Goal: Transaction & Acquisition: Purchase product/service

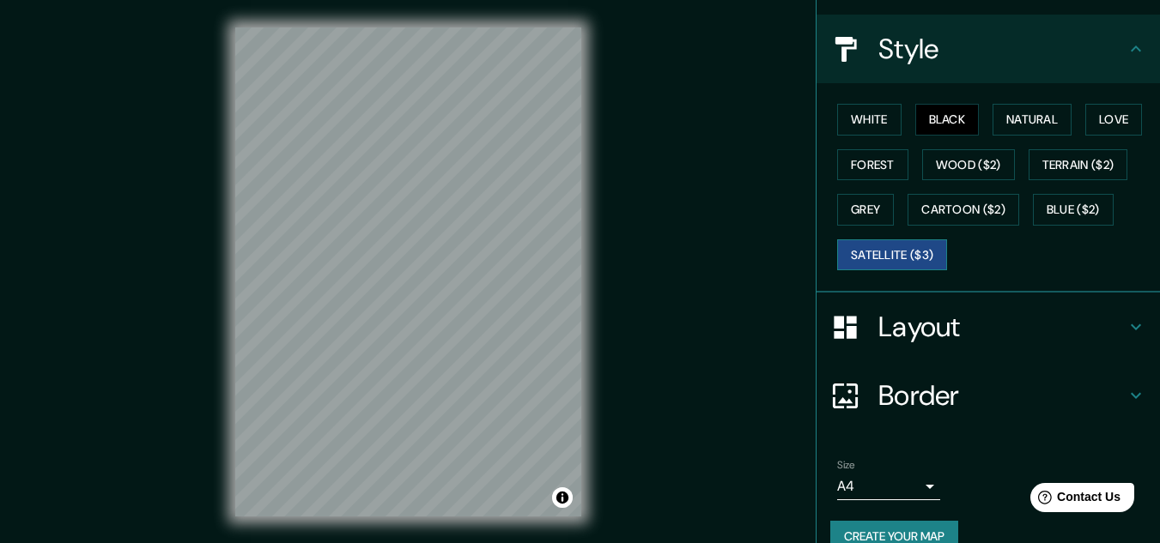
scroll to position [209, 0]
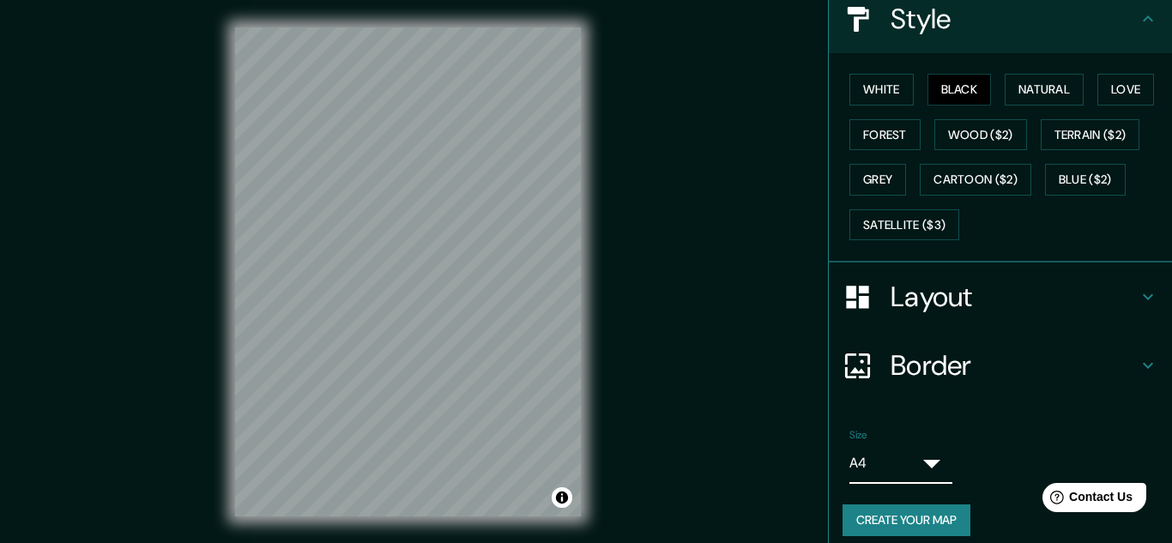
click at [920, 451] on body "Mappin Location Lima, Provincia de Lima, Perú Pins Style White Black Natural Lo…" at bounding box center [586, 271] width 1172 height 543
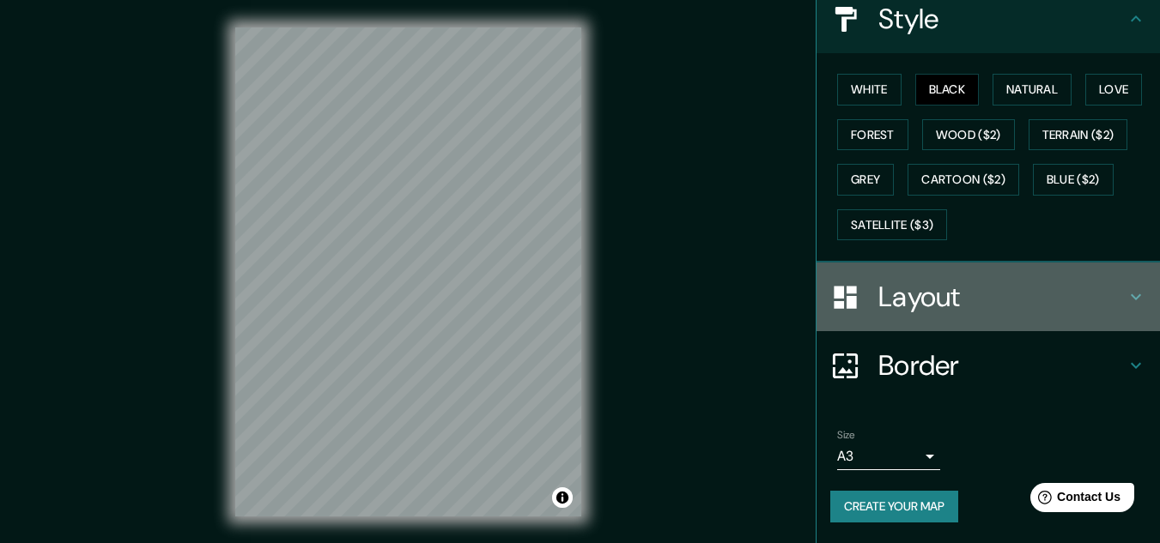
click at [1125, 294] on icon at bounding box center [1135, 297] width 21 height 21
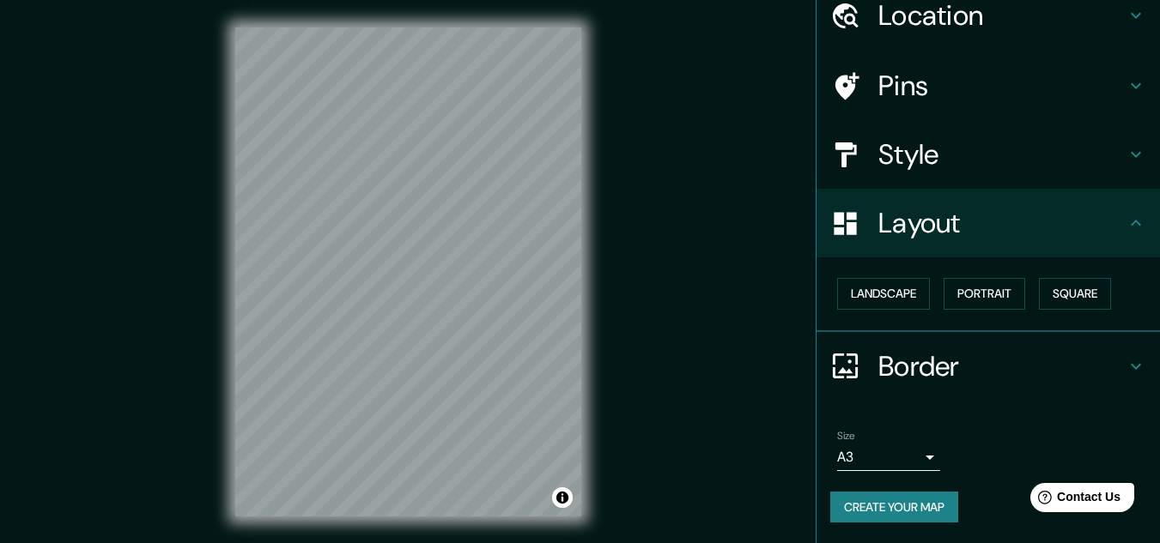
scroll to position [74, 0]
click at [905, 300] on button "Landscape" at bounding box center [883, 294] width 93 height 32
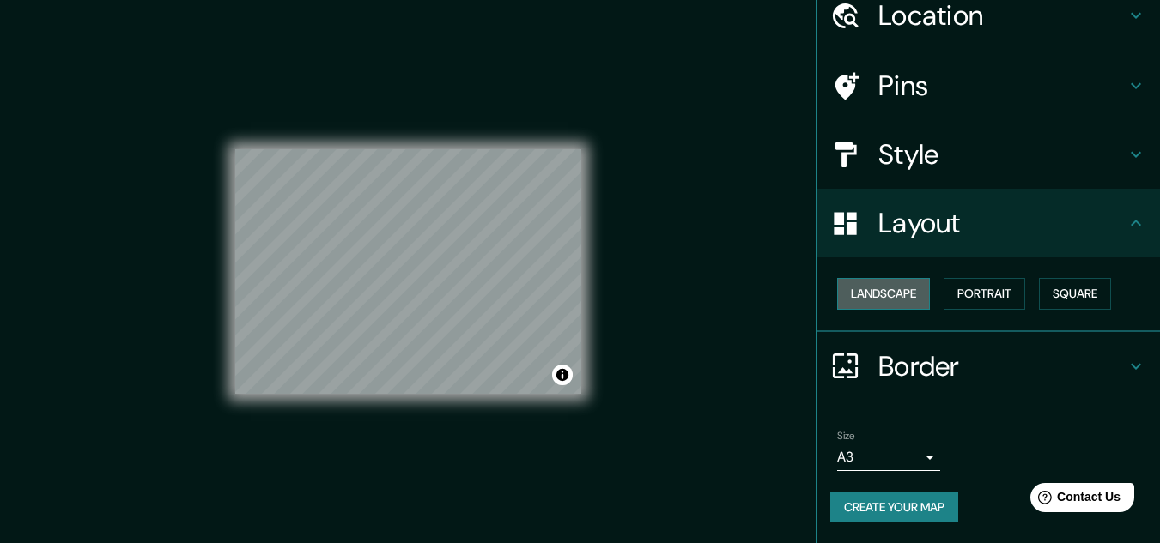
click at [904, 300] on button "Landscape" at bounding box center [883, 294] width 93 height 32
click at [968, 294] on button "Portrait" at bounding box center [984, 294] width 82 height 32
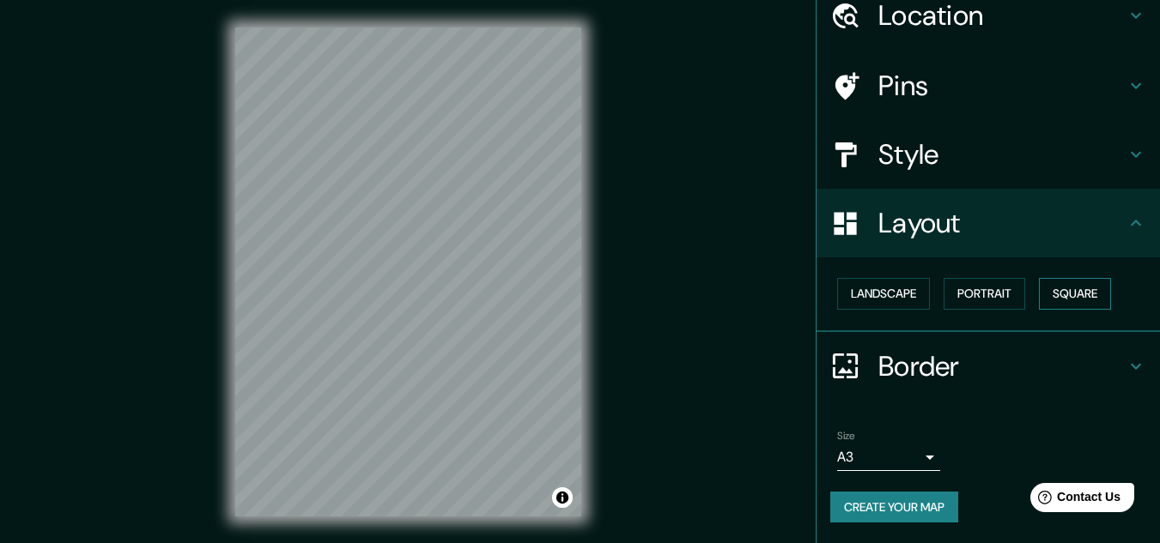
click at [1042, 287] on button "Square" at bounding box center [1075, 294] width 72 height 32
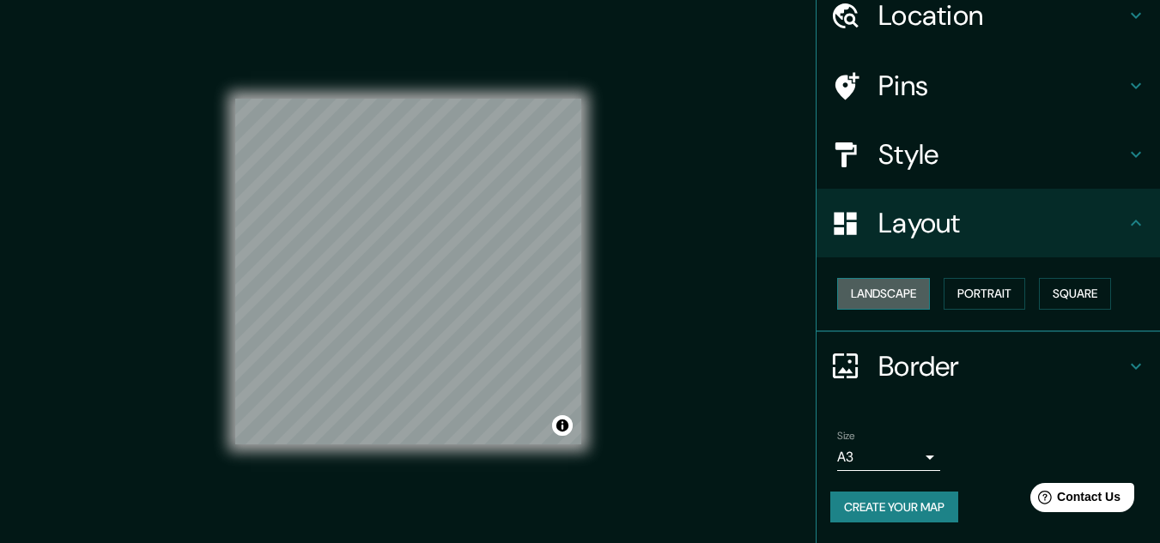
click at [881, 300] on button "Landscape" at bounding box center [883, 294] width 93 height 32
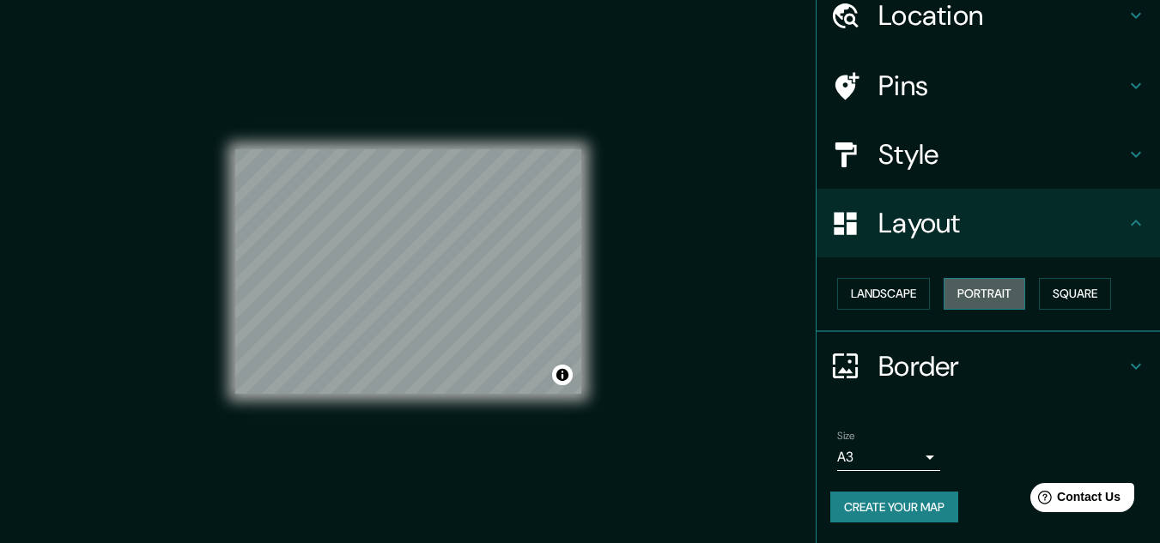
click at [972, 292] on button "Portrait" at bounding box center [984, 294] width 82 height 32
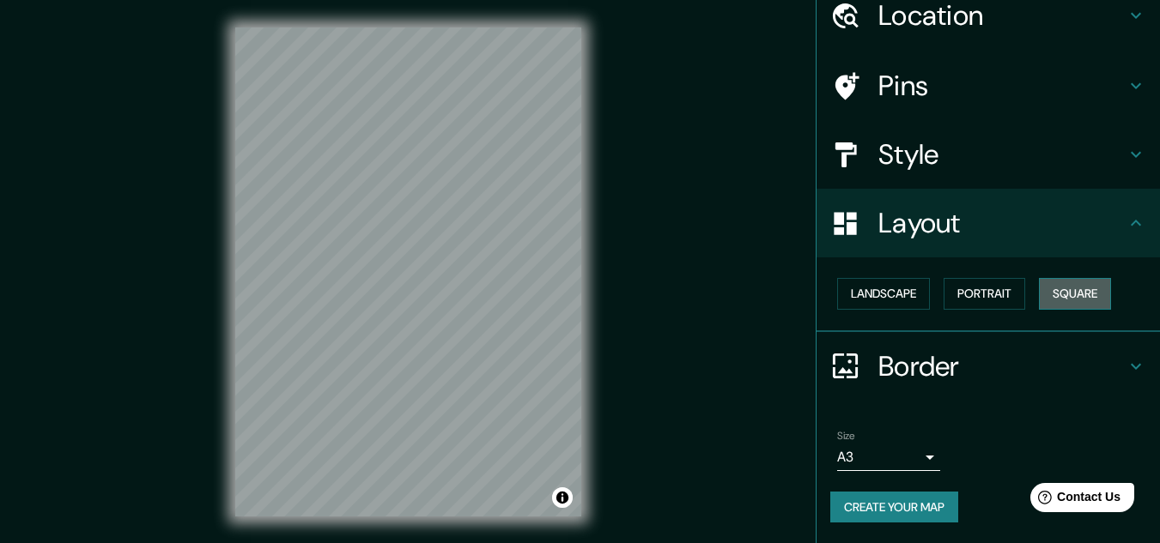
click at [1039, 290] on button "Square" at bounding box center [1075, 294] width 72 height 32
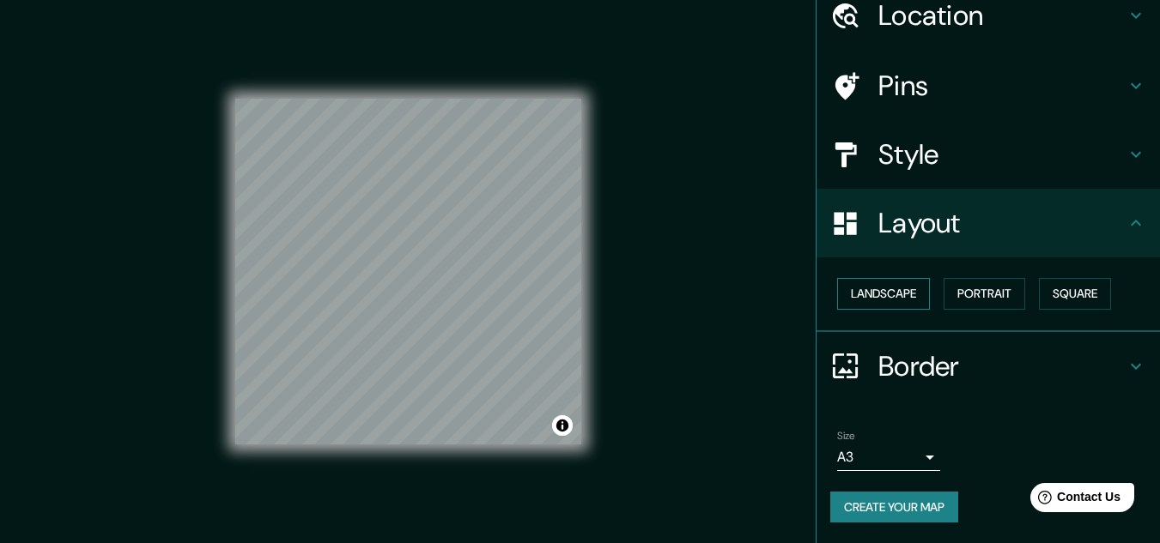
click at [903, 302] on button "Landscape" at bounding box center [883, 294] width 93 height 32
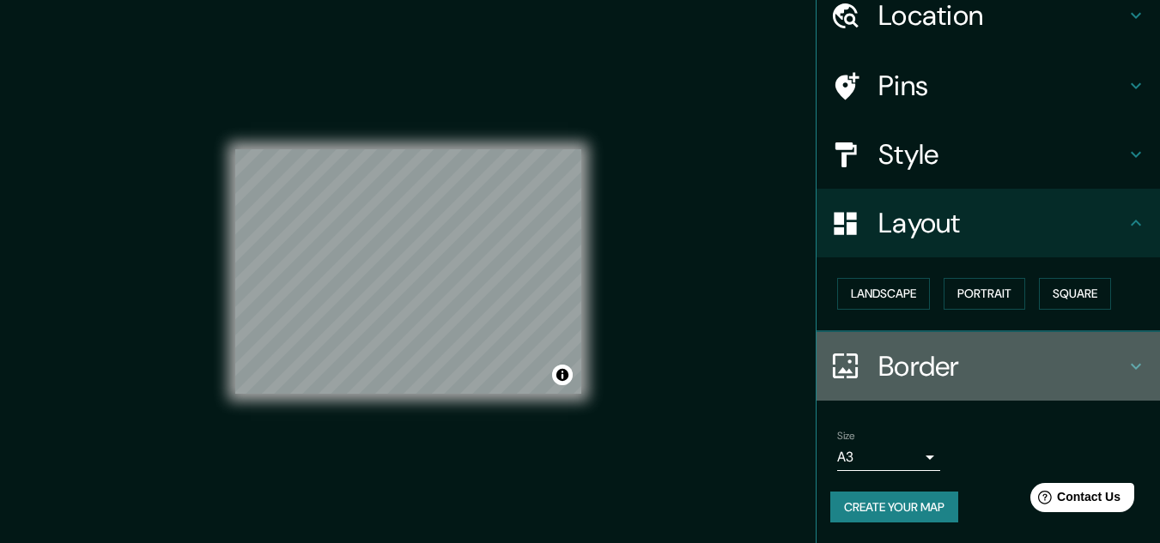
click at [1098, 356] on h4 "Border" at bounding box center [1001, 366] width 247 height 34
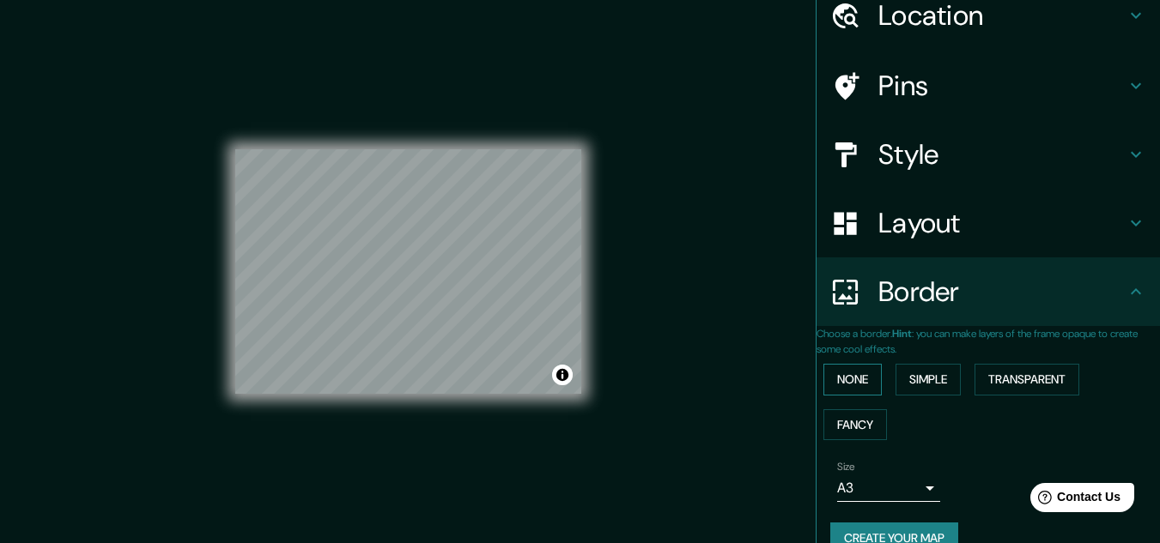
click at [862, 384] on button "None" at bounding box center [852, 380] width 58 height 32
click at [916, 384] on button "Simple" at bounding box center [927, 380] width 65 height 32
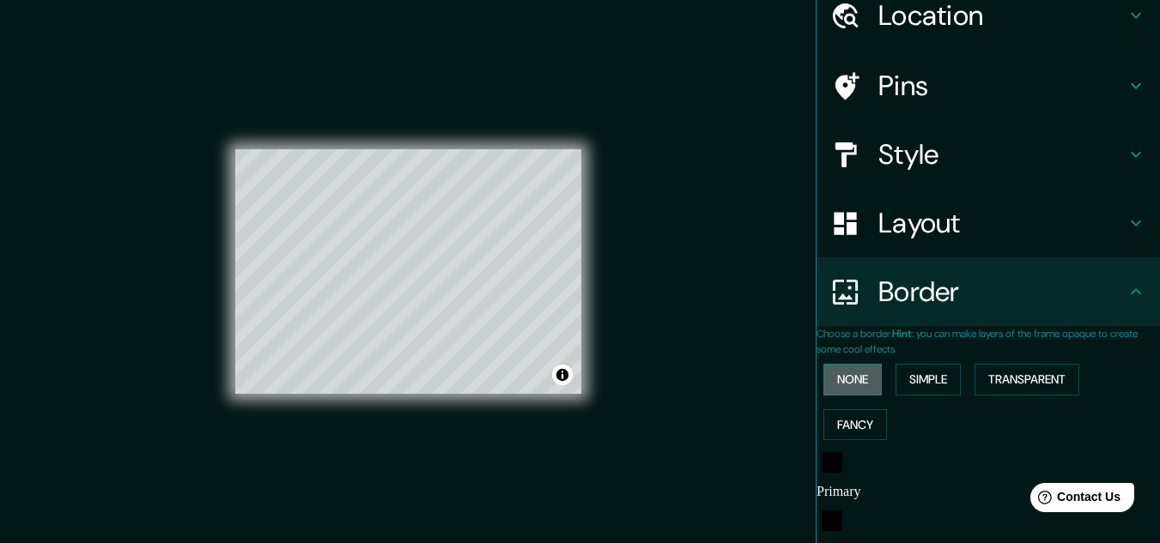
click at [868, 384] on button "None" at bounding box center [852, 380] width 58 height 32
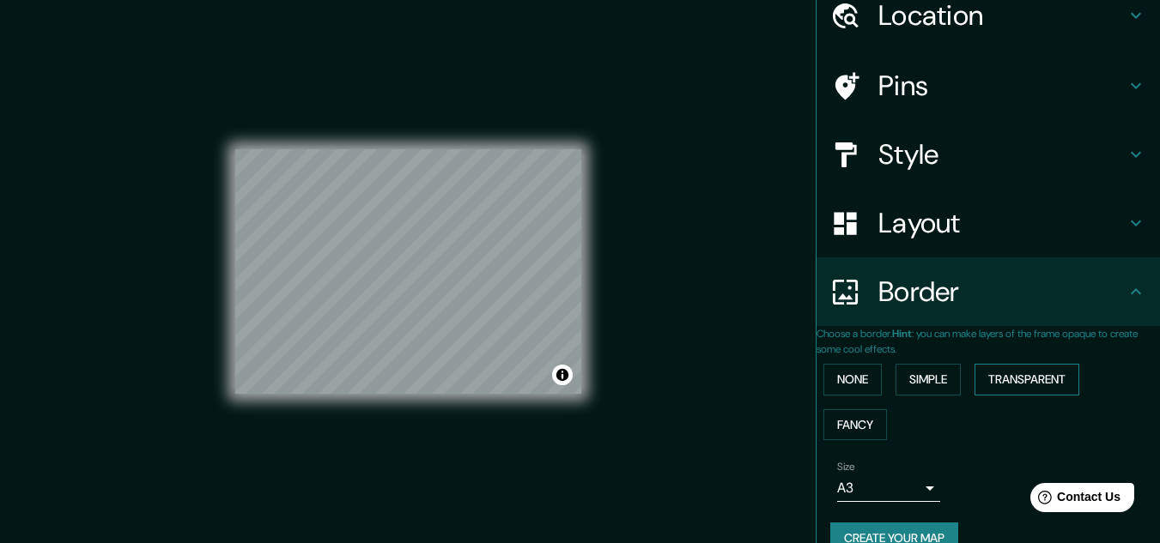
click at [997, 379] on button "Transparent" at bounding box center [1026, 380] width 105 height 32
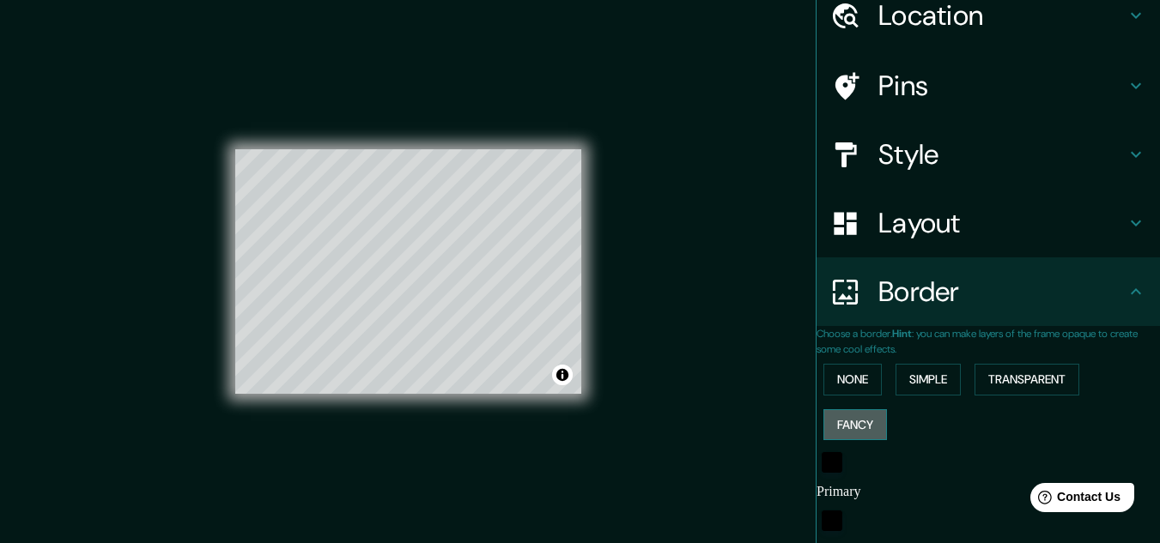
click at [844, 425] on button "Fancy" at bounding box center [855, 425] width 64 height 32
click at [848, 385] on button "None" at bounding box center [852, 380] width 58 height 32
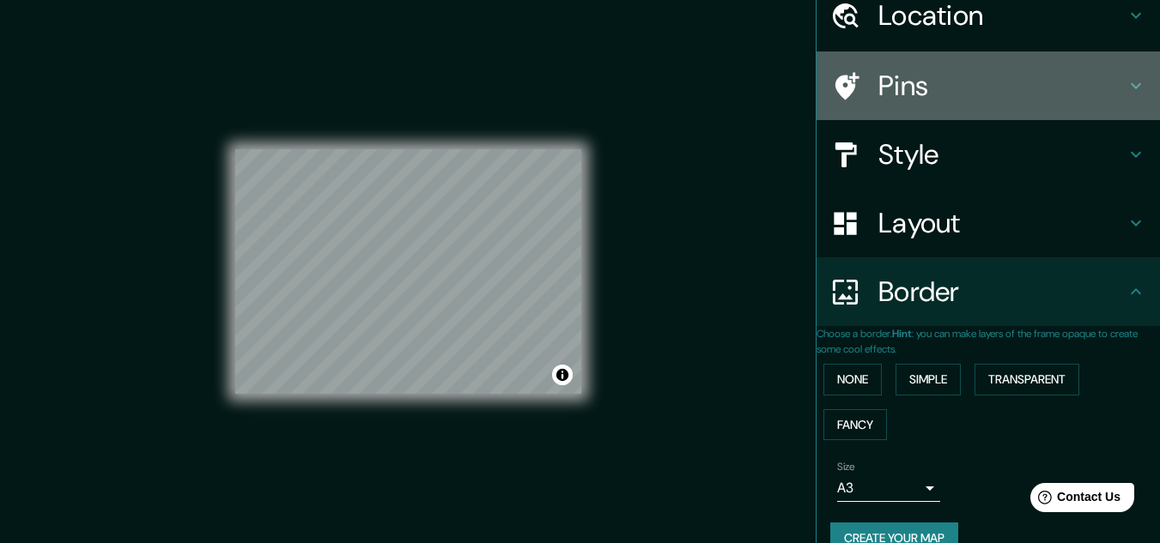
click at [958, 88] on h4 "Pins" at bounding box center [1001, 86] width 247 height 34
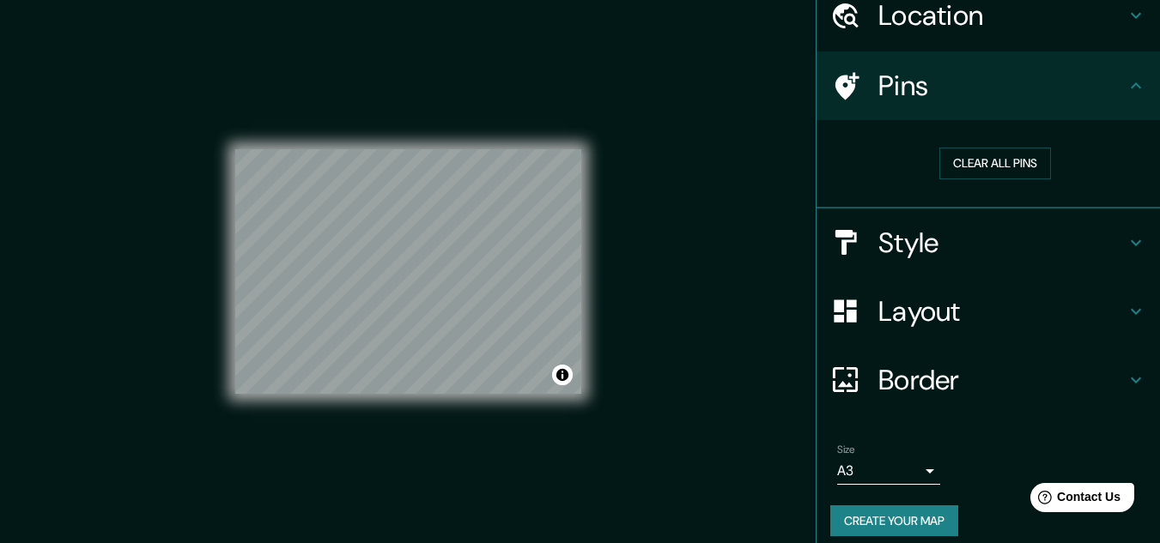
scroll to position [88, 0]
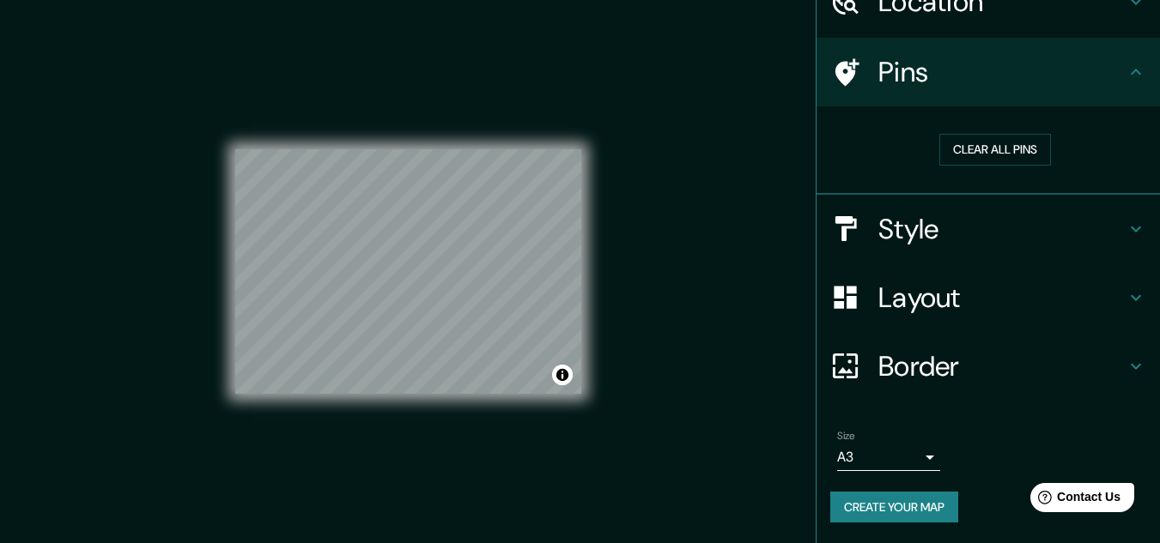
click at [864, 498] on button "Create your map" at bounding box center [894, 508] width 128 height 32
click at [845, 504] on button "Create your map" at bounding box center [894, 508] width 128 height 32
click at [942, 231] on h4 "Style" at bounding box center [1001, 229] width 247 height 34
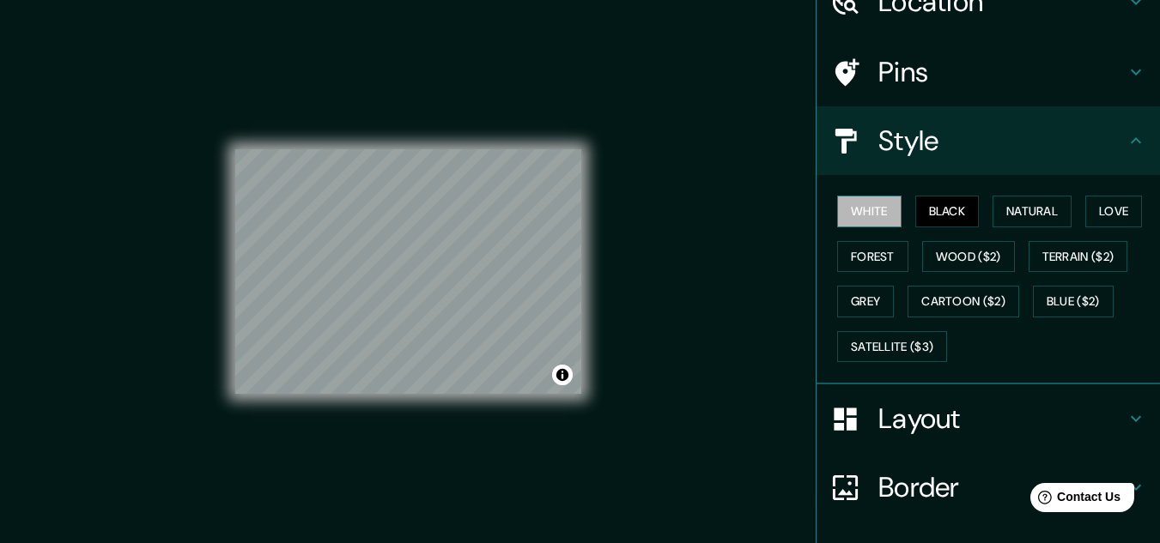
click at [877, 224] on button "White" at bounding box center [869, 212] width 64 height 32
click at [948, 221] on button "Black" at bounding box center [947, 212] width 64 height 32
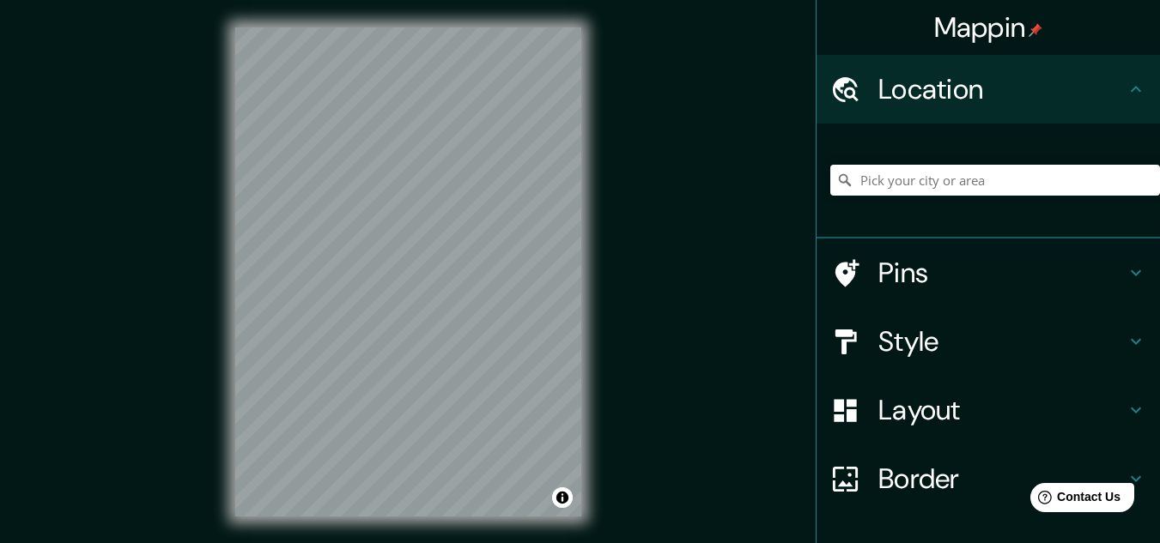
click at [1128, 415] on icon at bounding box center [1135, 410] width 21 height 21
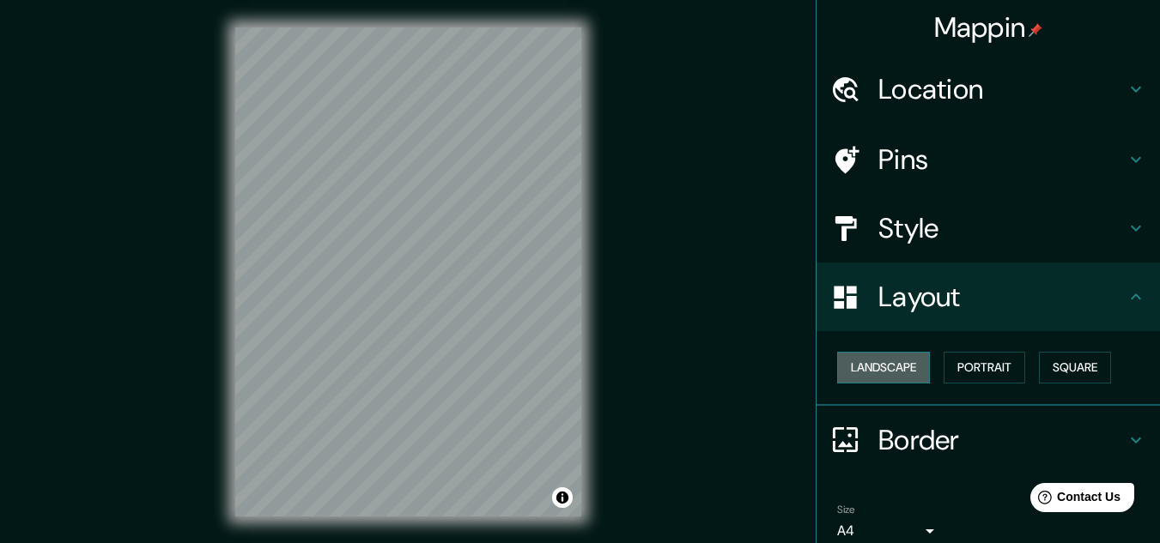
click at [862, 354] on button "Landscape" at bounding box center [883, 368] width 93 height 32
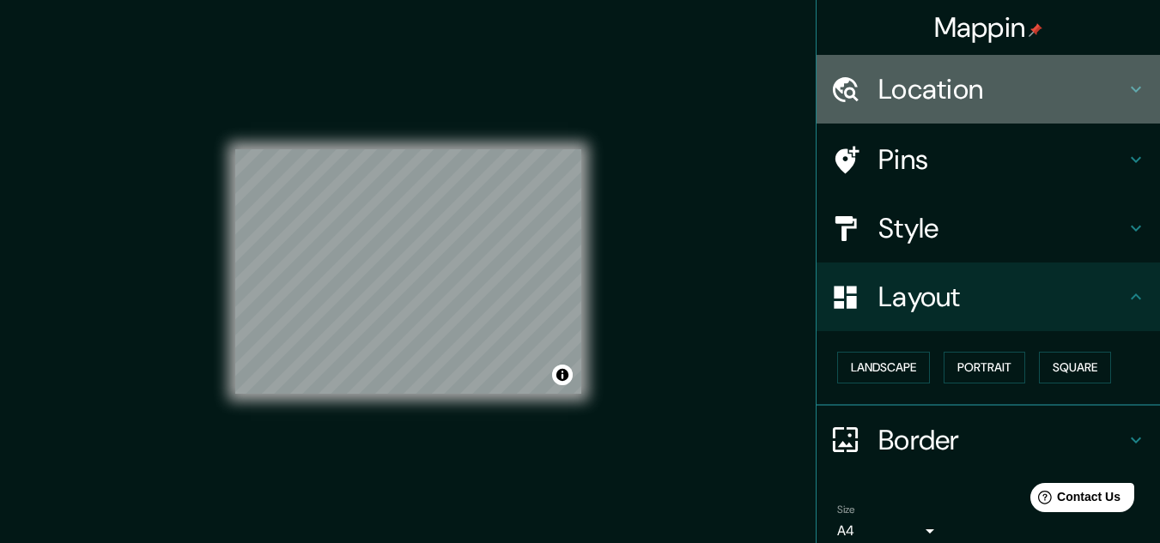
click at [924, 97] on h4 "Location" at bounding box center [1001, 89] width 247 height 34
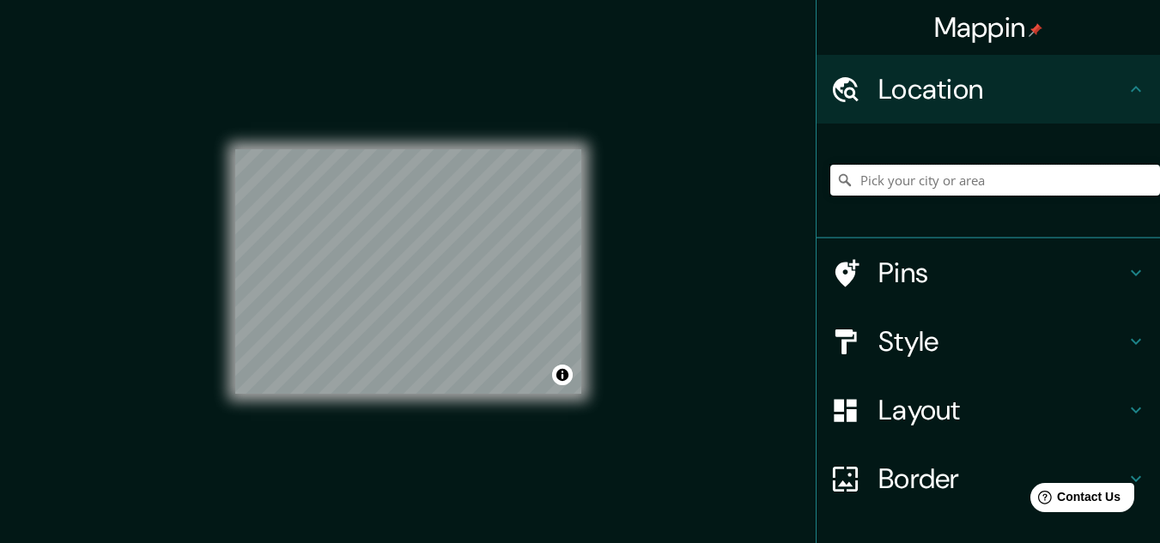
click at [924, 179] on input "Pick your city or area" at bounding box center [995, 180] width 330 height 31
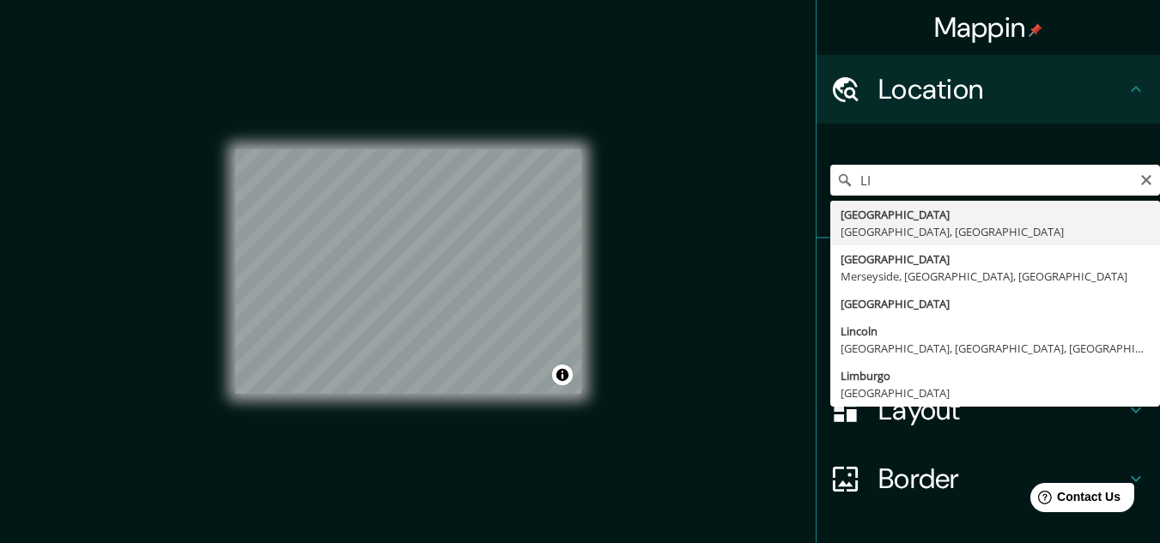
type input "[GEOGRAPHIC_DATA], [GEOGRAPHIC_DATA], [GEOGRAPHIC_DATA]"
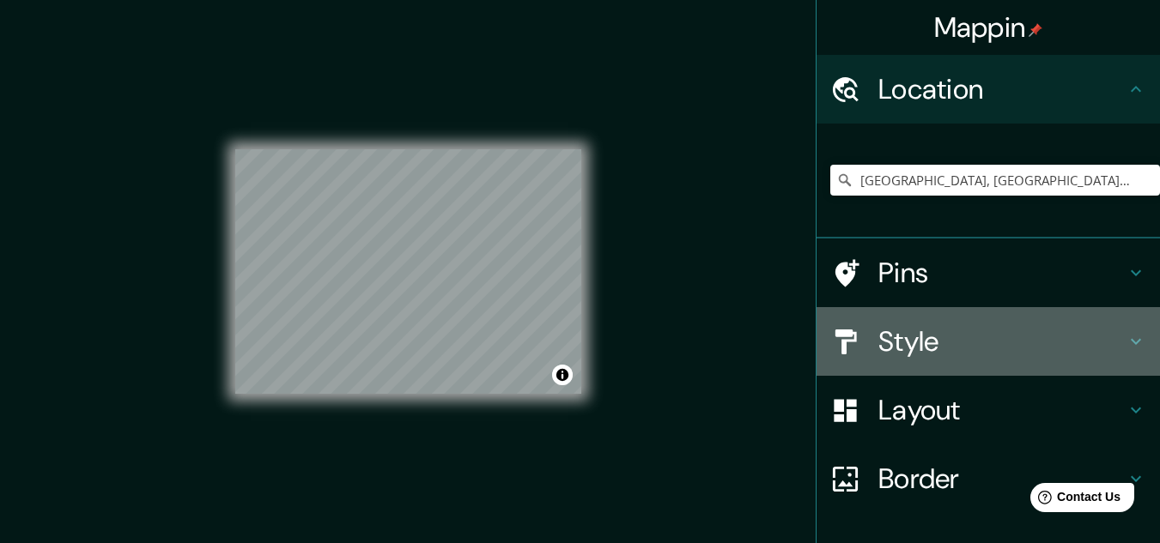
click at [1001, 336] on h4 "Style" at bounding box center [1001, 341] width 247 height 34
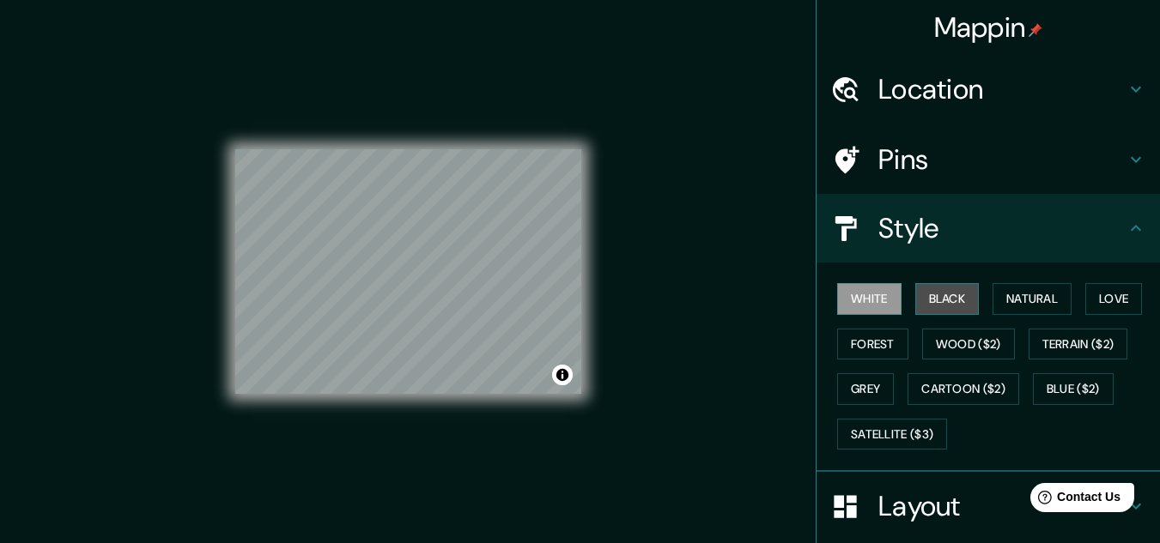
click at [934, 296] on button "Black" at bounding box center [947, 299] width 64 height 32
click at [881, 296] on button "White" at bounding box center [869, 299] width 64 height 32
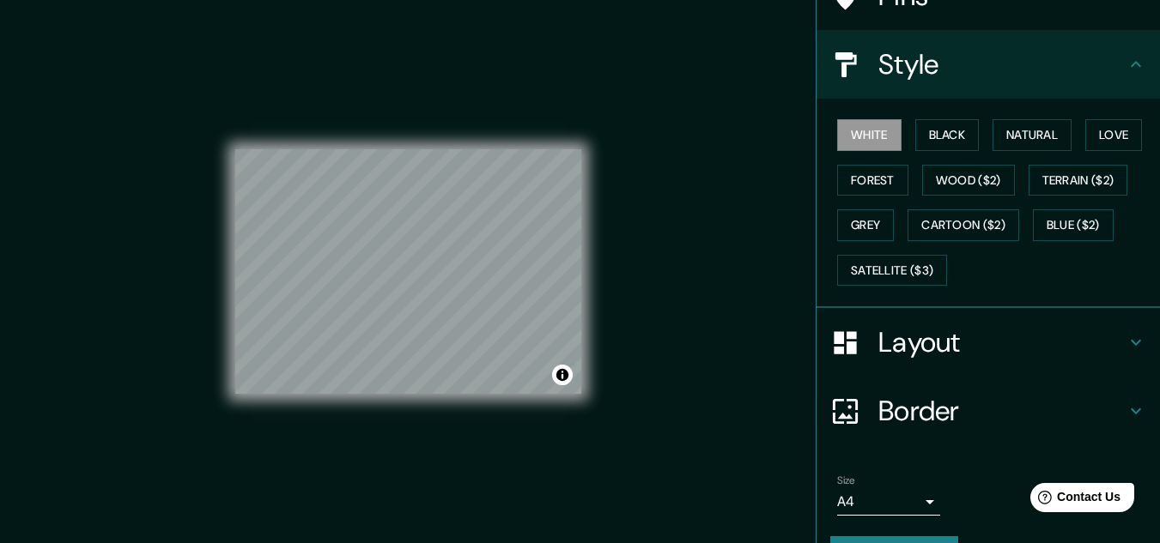
scroll to position [209, 0]
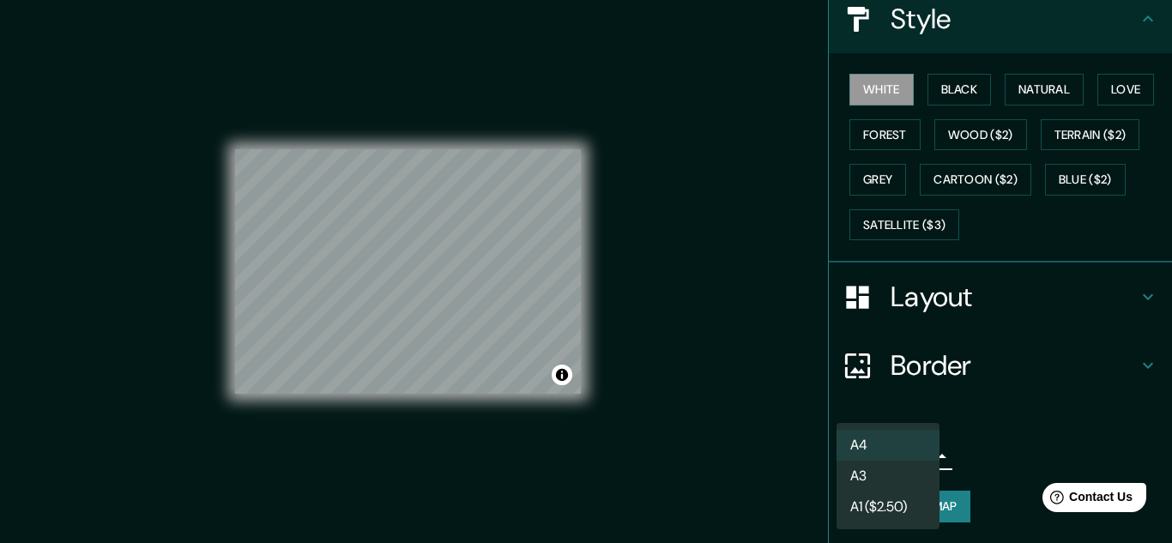
click at [916, 451] on body "Mappin Location Lima, Provincia de Lima, Perú Pins Style White Black Natural Lo…" at bounding box center [586, 271] width 1172 height 543
click at [895, 470] on li "A3" at bounding box center [888, 476] width 103 height 31
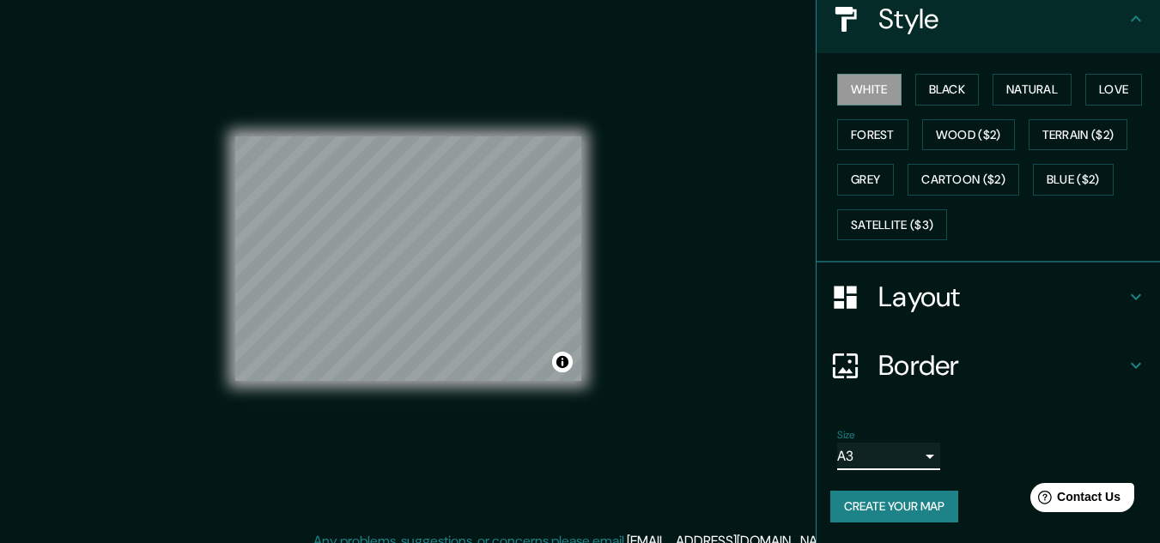
scroll to position [0, 0]
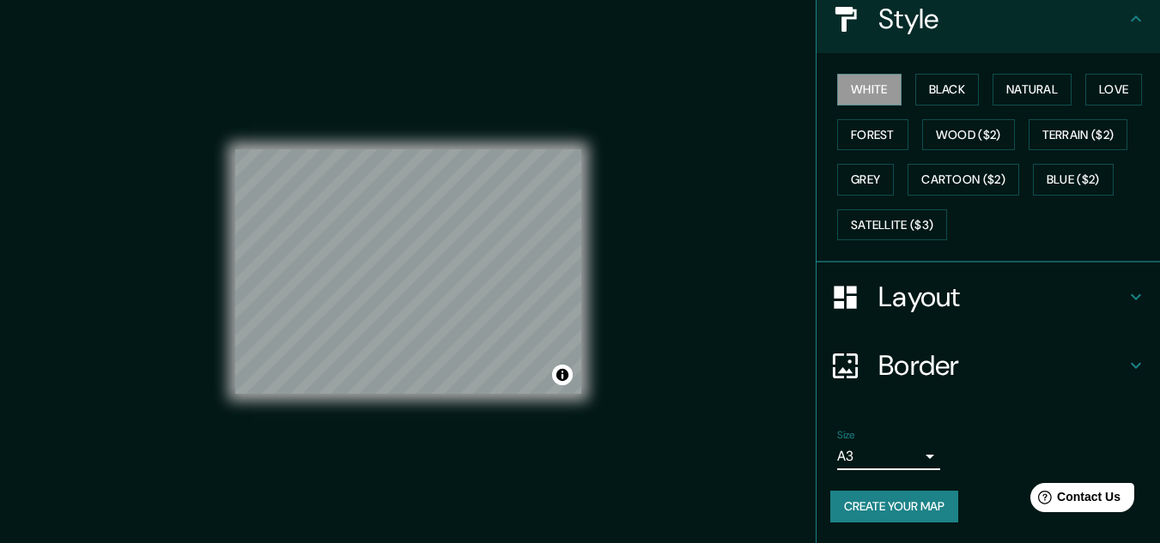
click at [852, 503] on button "Create your map" at bounding box center [894, 507] width 128 height 32
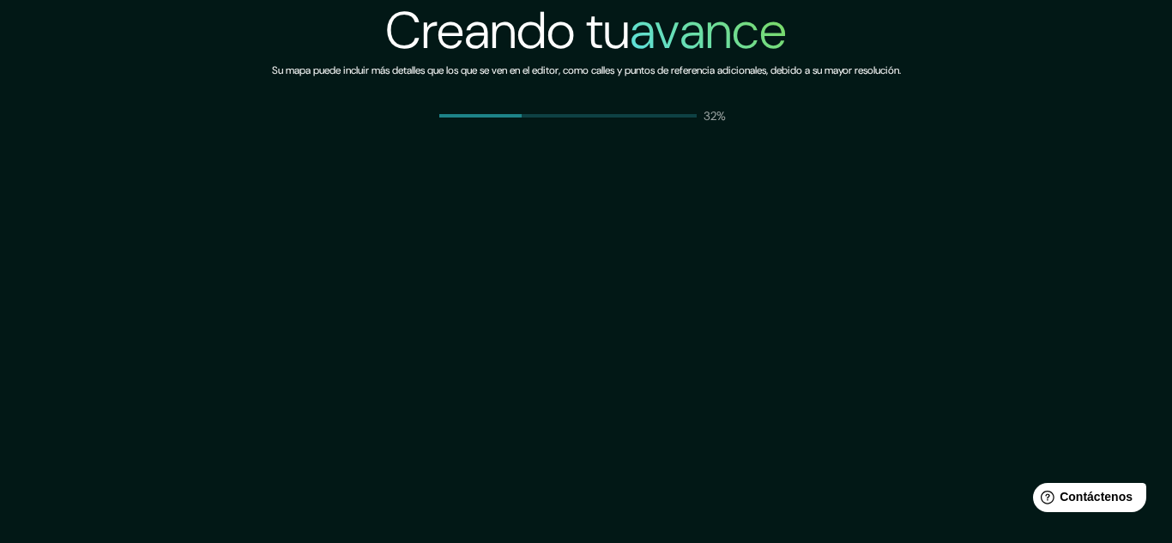
click at [1011, 68] on div "Creando tu avance Su mapa puede incluir más detalles que los que se ven en el e…" at bounding box center [586, 62] width 1172 height 124
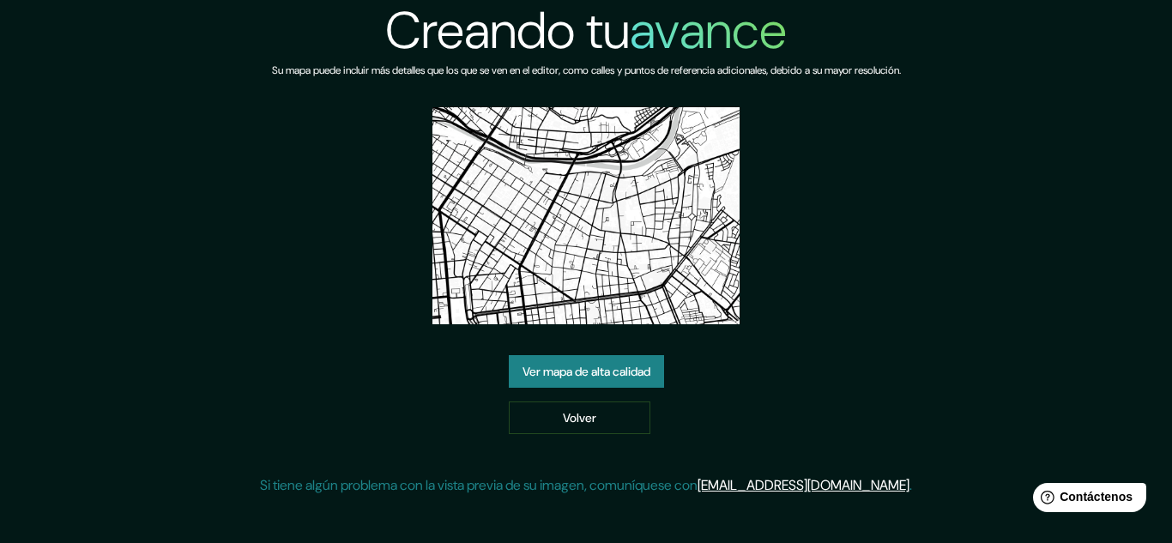
click at [620, 366] on font "Ver mapa de alta calidad" at bounding box center [587, 371] width 128 height 15
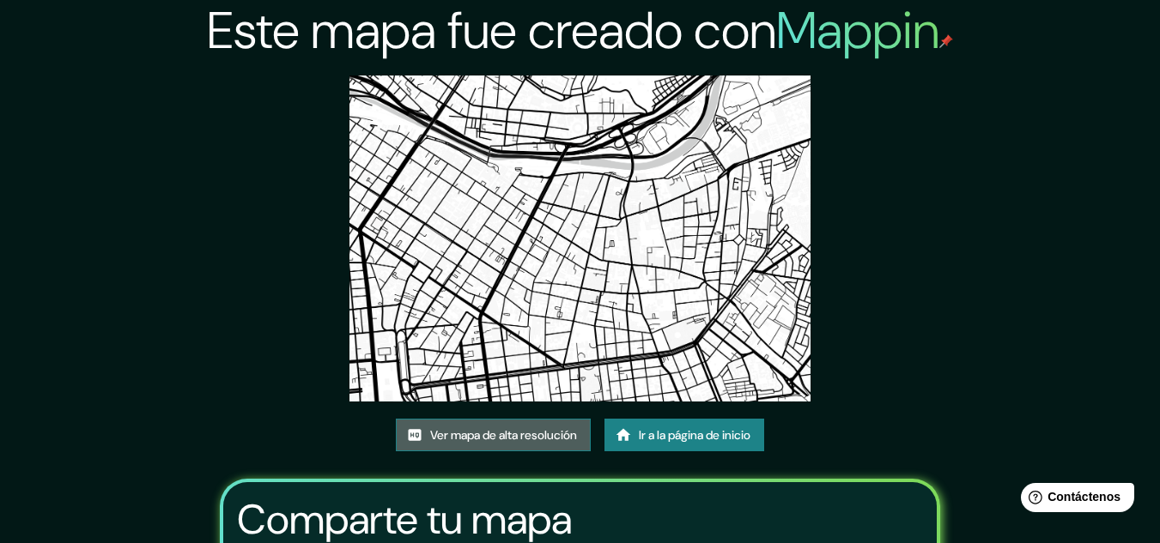
click at [539, 427] on font "Ver mapa de alta resolución" at bounding box center [503, 434] width 147 height 15
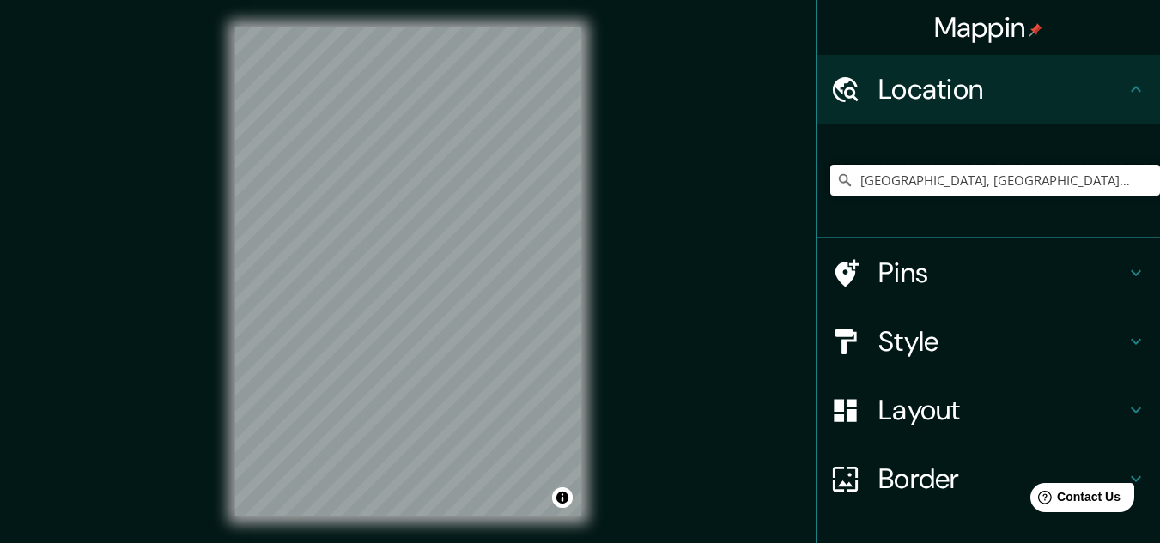
click at [976, 169] on input "Lima, Provincia de Lima, Perú" at bounding box center [995, 180] width 330 height 31
click at [1048, 185] on input "Lima, Provincia de Lima, Perú" at bounding box center [995, 180] width 330 height 31
click at [1049, 186] on input "Lima, Provincia de Lima, Perú" at bounding box center [995, 180] width 330 height 31
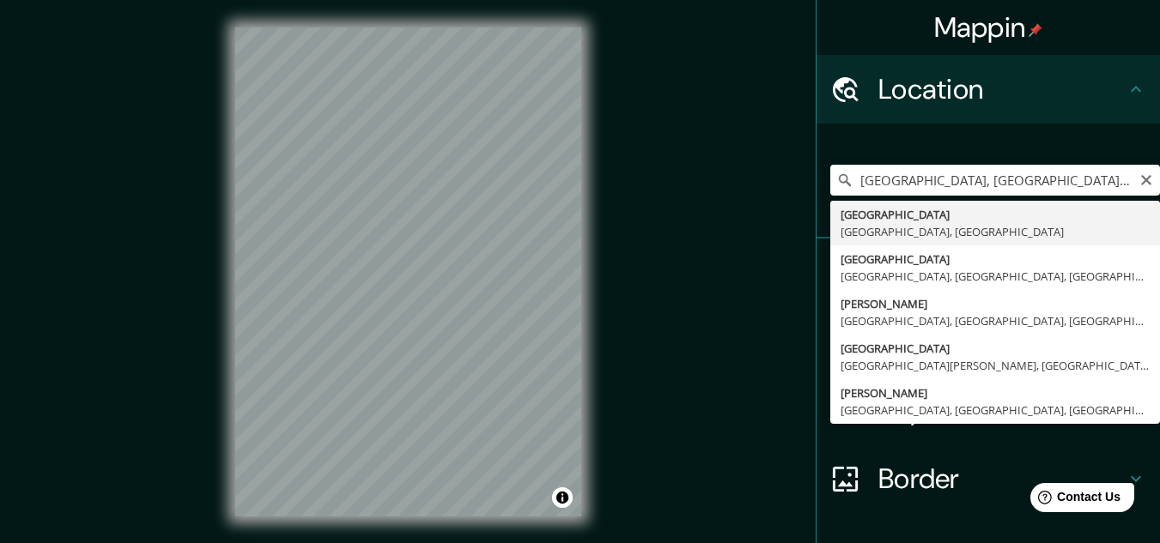
type input "Lima, Provincia de Lima, Perú"
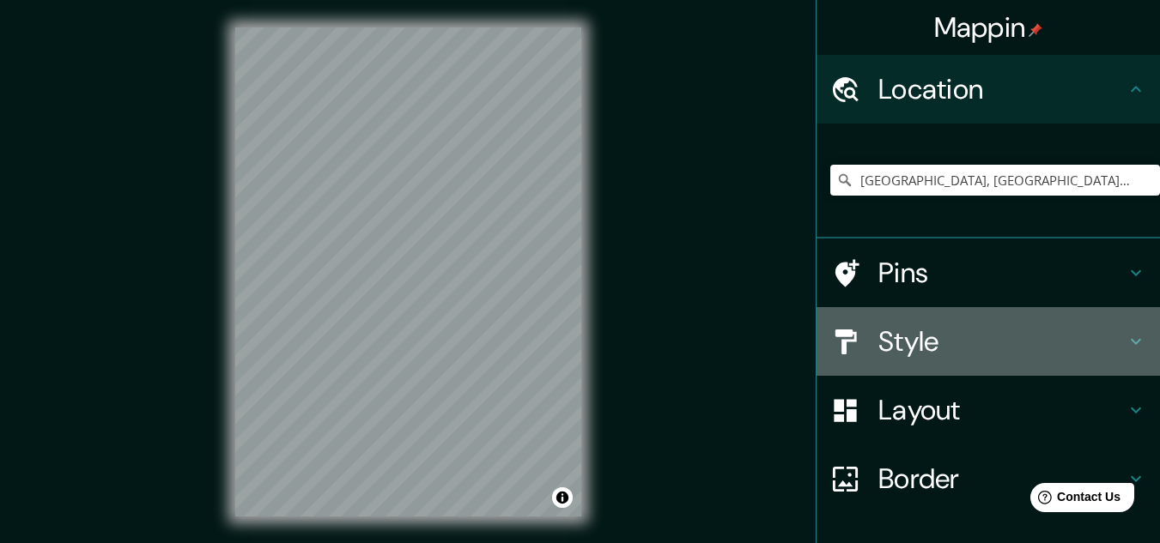
click at [901, 333] on h4 "Style" at bounding box center [1001, 341] width 247 height 34
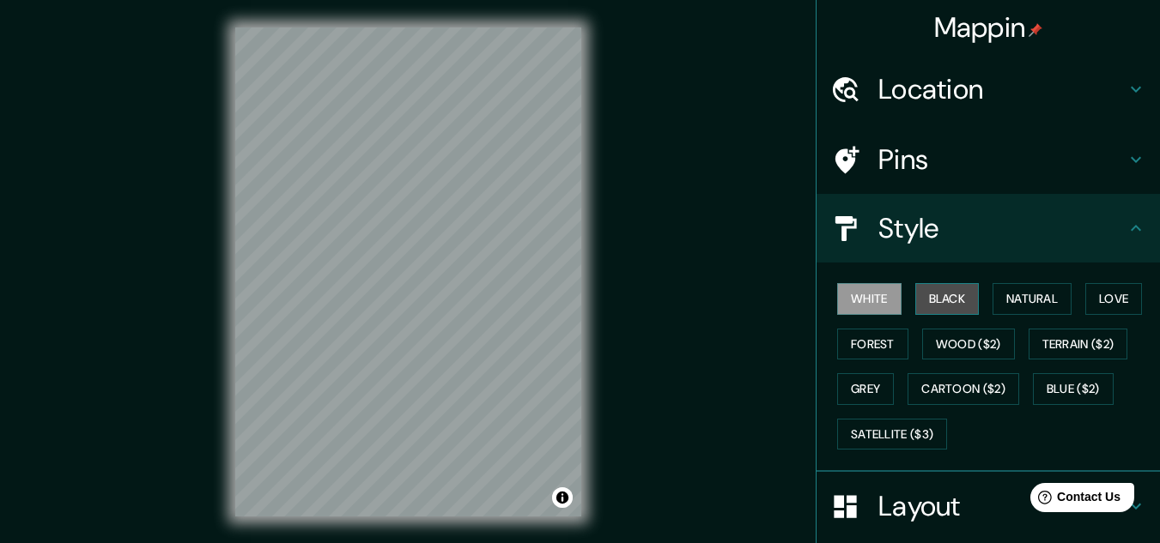
click at [916, 294] on button "Black" at bounding box center [947, 299] width 64 height 32
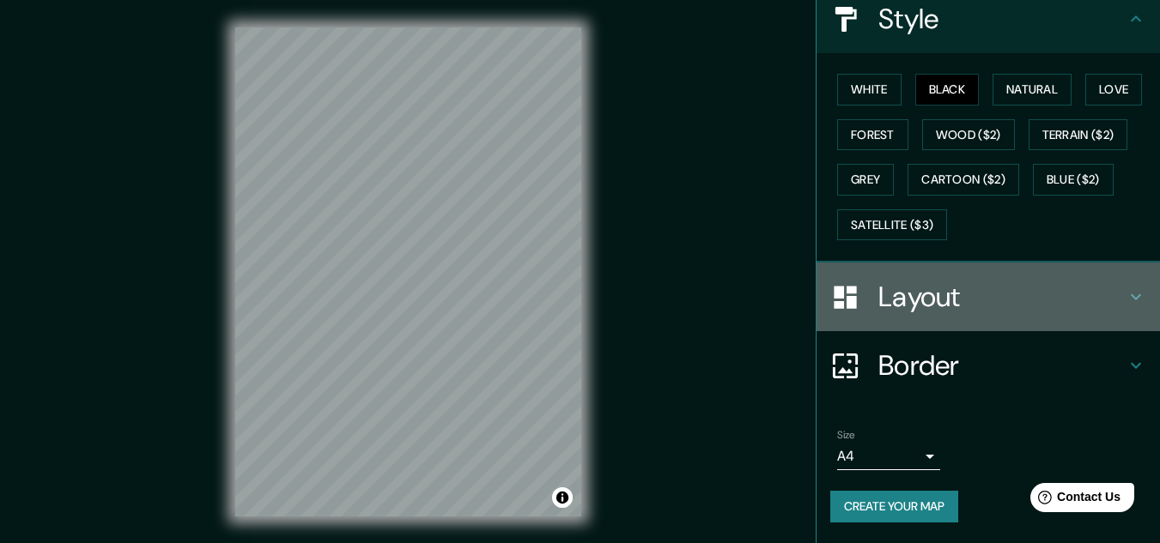
click at [933, 306] on h4 "Layout" at bounding box center [1001, 297] width 247 height 34
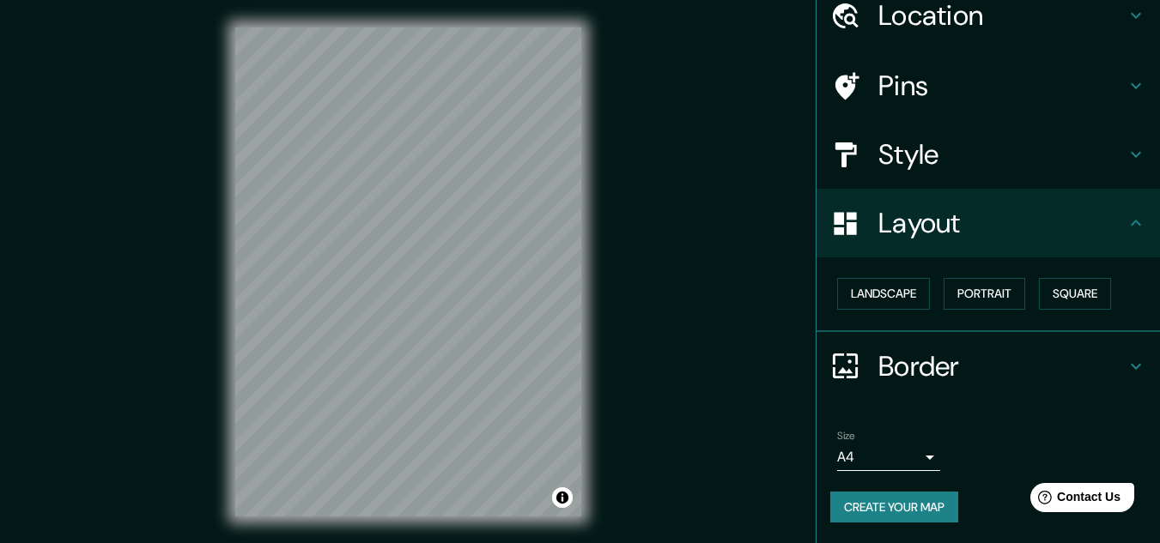
scroll to position [74, 0]
click at [876, 298] on button "Landscape" at bounding box center [883, 294] width 93 height 32
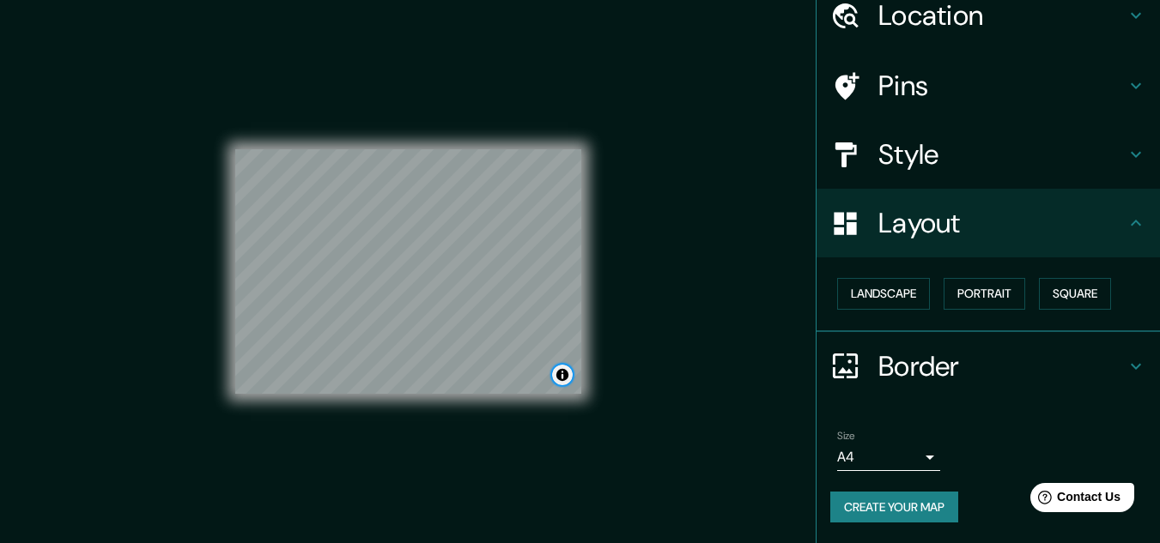
click at [560, 375] on button "Toggle attribution" at bounding box center [562, 375] width 21 height 21
click at [971, 286] on button "Portrait" at bounding box center [984, 294] width 82 height 32
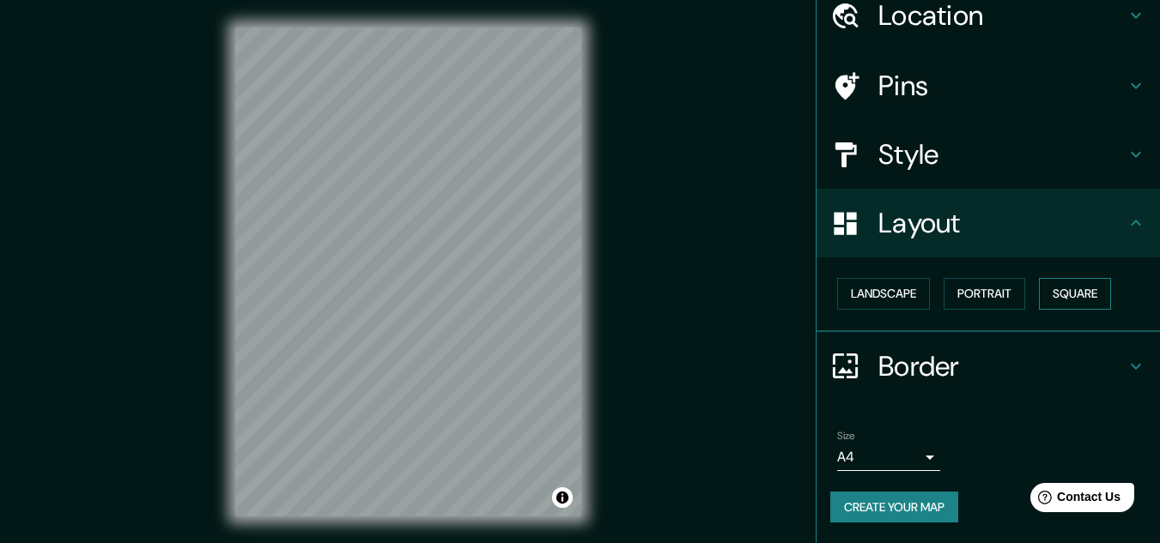
click at [1081, 299] on button "Square" at bounding box center [1075, 294] width 72 height 32
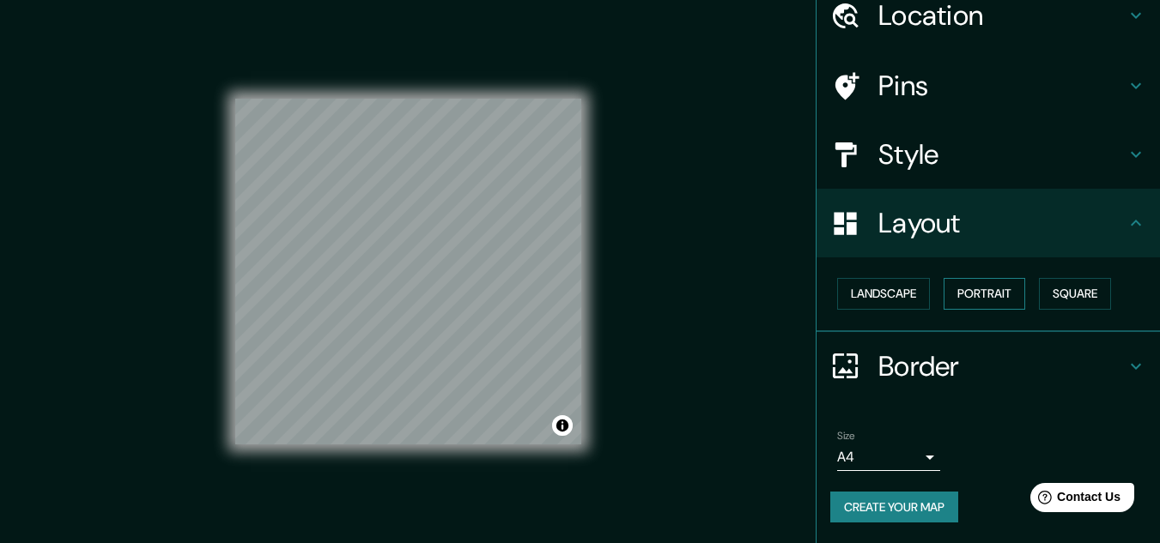
click at [979, 300] on button "Portrait" at bounding box center [984, 294] width 82 height 32
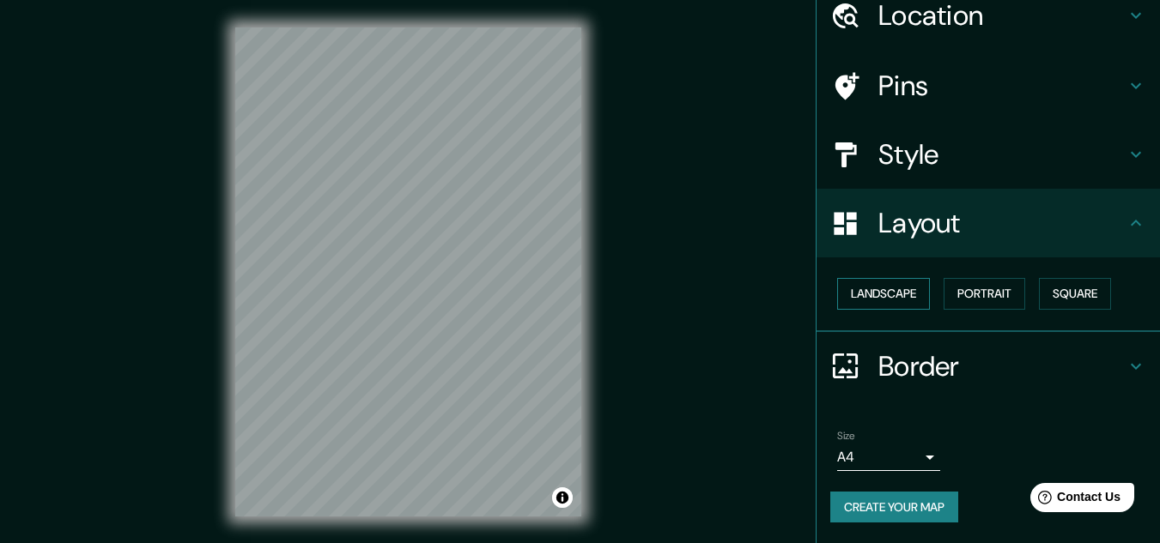
click at [886, 296] on button "Landscape" at bounding box center [883, 294] width 93 height 32
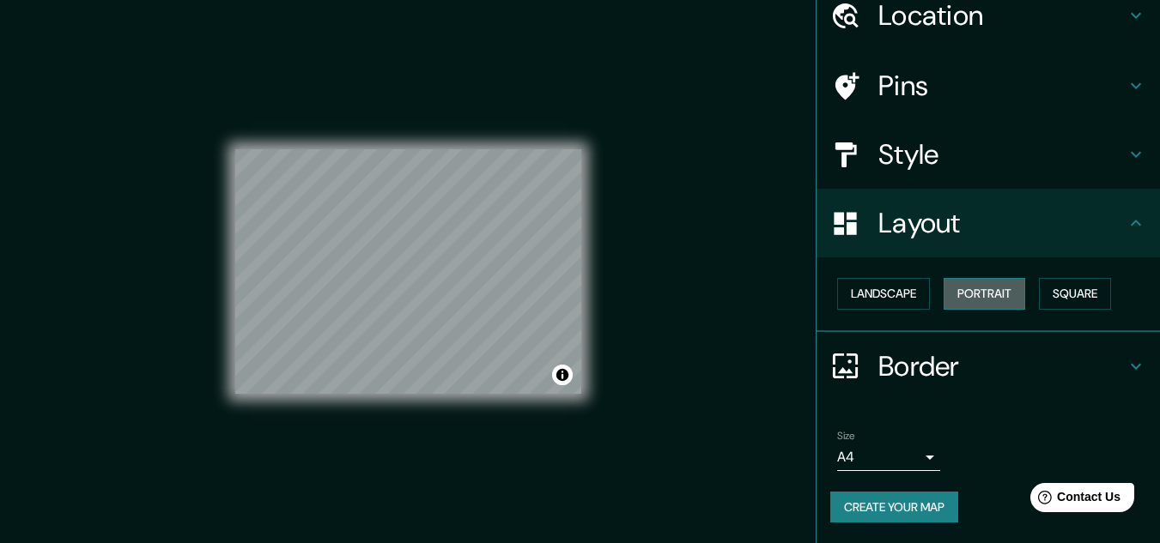
click at [1003, 295] on button "Portrait" at bounding box center [984, 294] width 82 height 32
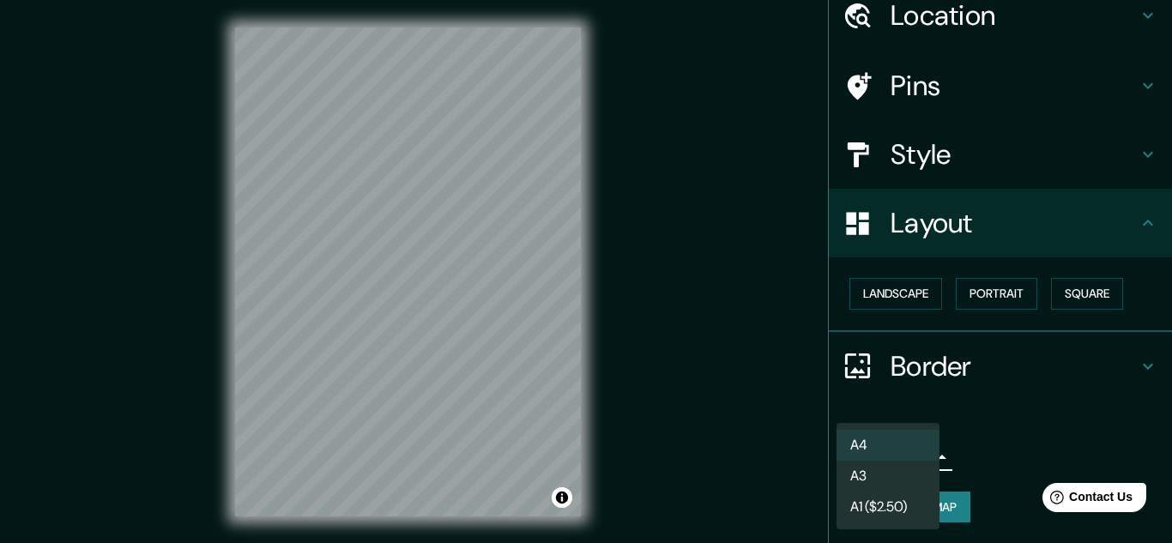
click at [898, 456] on body "Mappin Location Lima, Provincia de Lima, Perú Pins Style Layout Landscape Portr…" at bounding box center [586, 271] width 1172 height 543
click at [878, 469] on li "A3" at bounding box center [888, 476] width 103 height 31
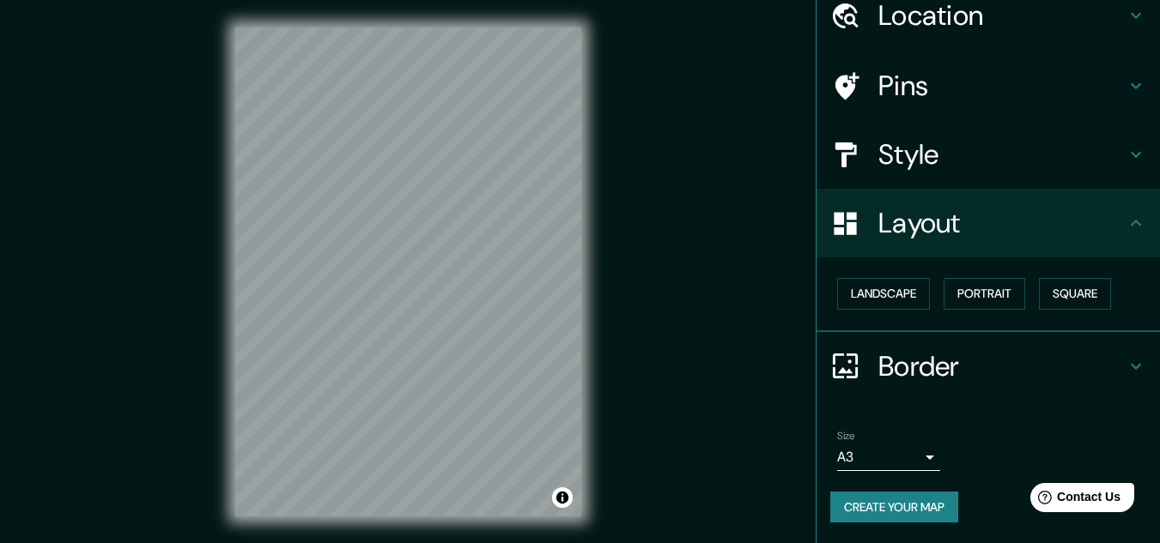
click at [943, 504] on button "Create your map" at bounding box center [894, 508] width 128 height 32
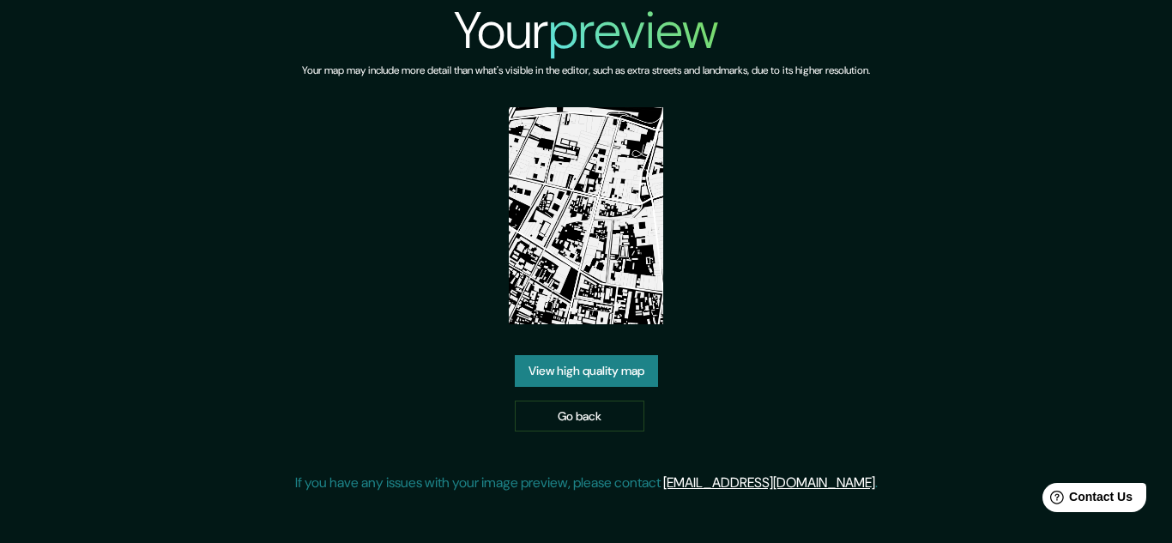
click at [609, 383] on link "View high quality map" at bounding box center [586, 371] width 143 height 32
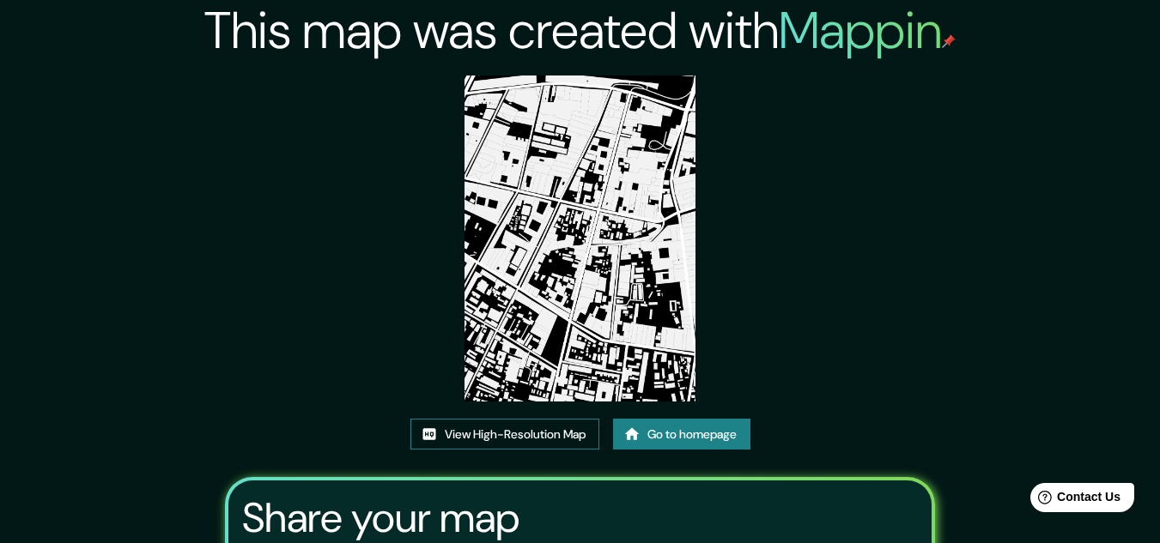
click at [459, 429] on link "View High-Resolution Map" at bounding box center [504, 435] width 189 height 32
